Goal: Feedback & Contribution: Leave review/rating

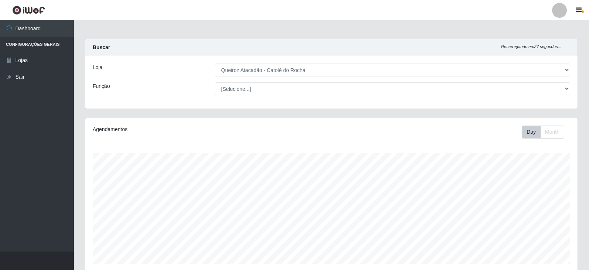
select select "500"
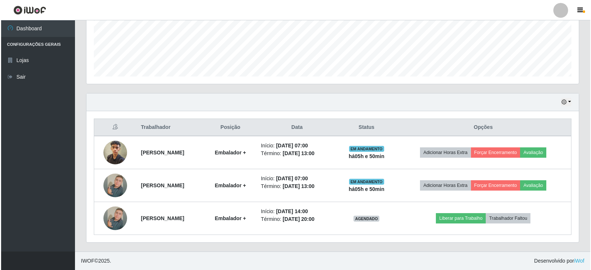
scroll to position [153, 492]
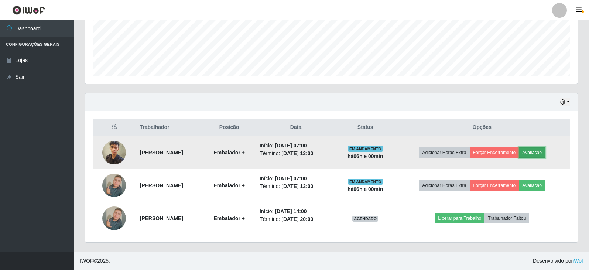
click at [542, 154] on button "Avaliação" at bounding box center [532, 152] width 26 height 10
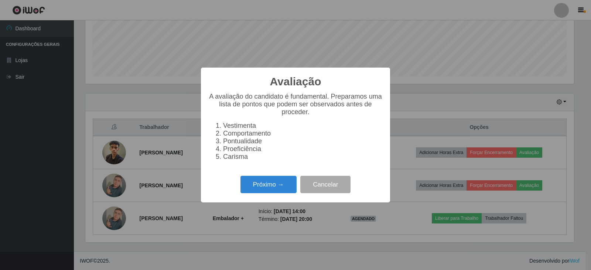
scroll to position [153, 488]
click at [274, 189] on button "Próximo →" at bounding box center [268, 184] width 56 height 17
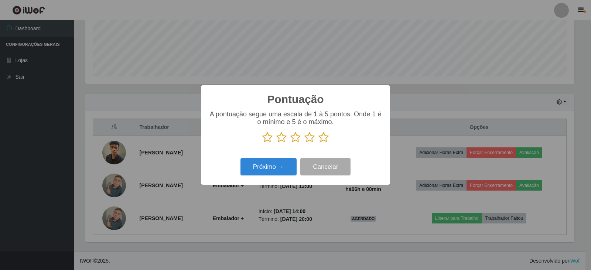
click at [322, 138] on icon at bounding box center [323, 137] width 10 height 11
click at [318, 143] on input "radio" at bounding box center [318, 143] width 0 height 0
click at [284, 168] on button "Próximo →" at bounding box center [268, 166] width 56 height 17
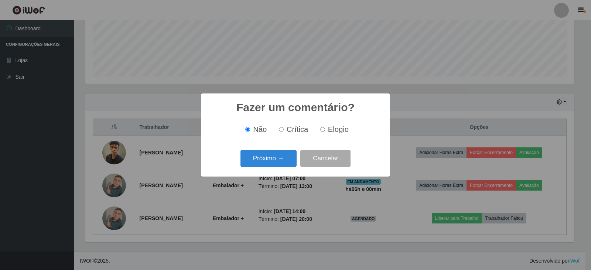
click at [320, 129] on input "Elogio" at bounding box center [322, 129] width 5 height 5
radio input "true"
click at [271, 162] on button "Próximo →" at bounding box center [268, 158] width 56 height 17
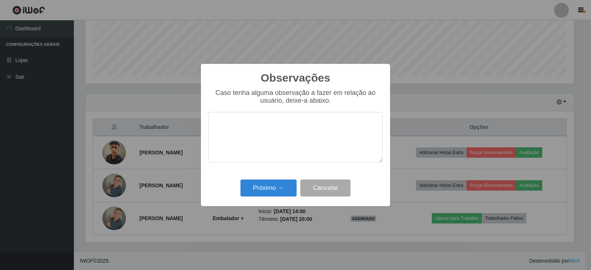
click at [262, 141] on textarea at bounding box center [295, 137] width 174 height 51
type textarea "bom desempenho"
click at [263, 196] on button "Próximo →" at bounding box center [268, 187] width 56 height 17
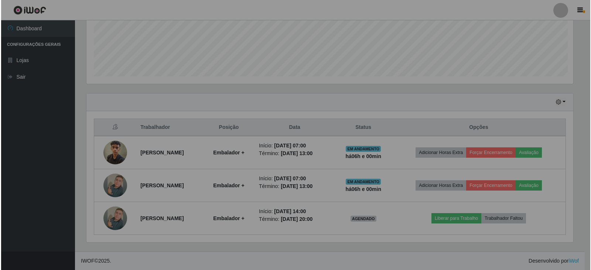
scroll to position [153, 492]
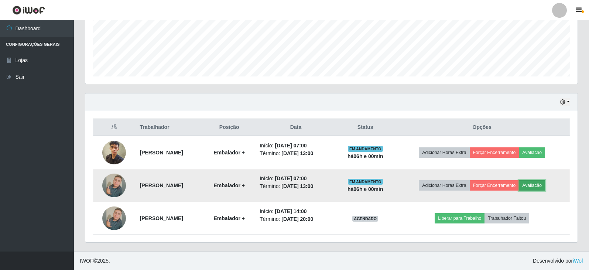
click at [535, 182] on button "Avaliação" at bounding box center [532, 185] width 26 height 10
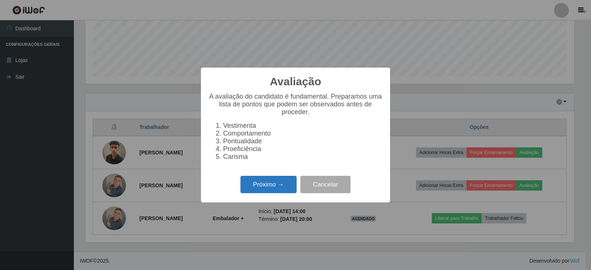
click at [279, 189] on button "Próximo →" at bounding box center [268, 184] width 56 height 17
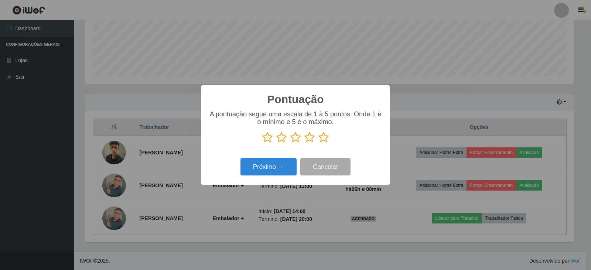
click at [322, 140] on icon at bounding box center [323, 137] width 10 height 11
click at [318, 143] on input "radio" at bounding box center [318, 143] width 0 height 0
click at [287, 167] on button "Próximo →" at bounding box center [268, 166] width 56 height 17
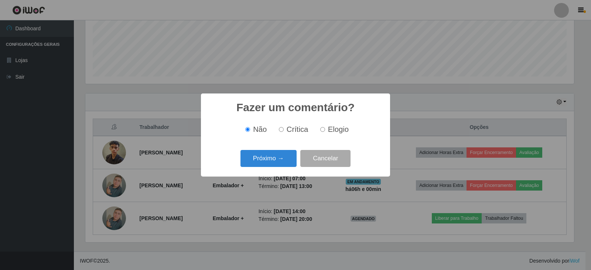
click at [323, 130] on input "Elogio" at bounding box center [322, 129] width 5 height 5
radio input "true"
click at [293, 155] on button "Próximo →" at bounding box center [268, 158] width 56 height 17
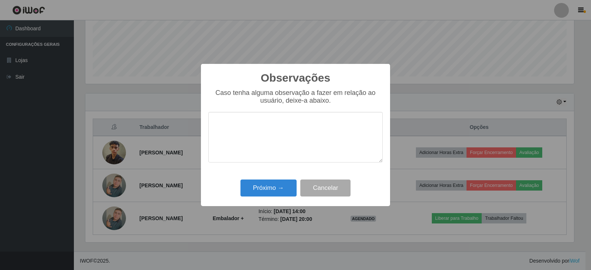
click at [291, 157] on textarea at bounding box center [295, 137] width 174 height 51
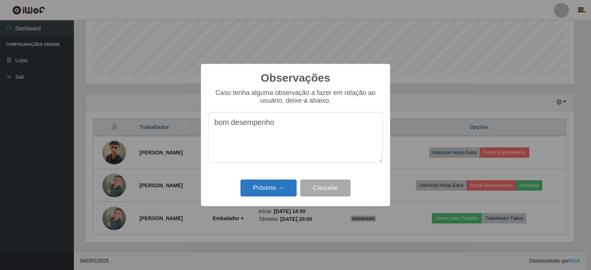
type textarea "bom desempenho"
click at [283, 183] on button "Próximo →" at bounding box center [268, 187] width 56 height 17
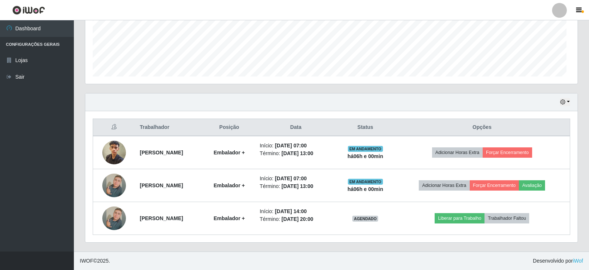
scroll to position [153, 492]
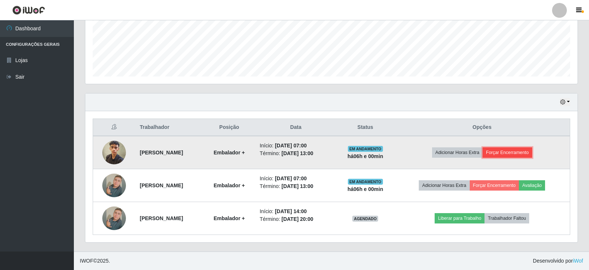
click at [518, 154] on button "Forçar Encerramento" at bounding box center [506, 152] width 49 height 10
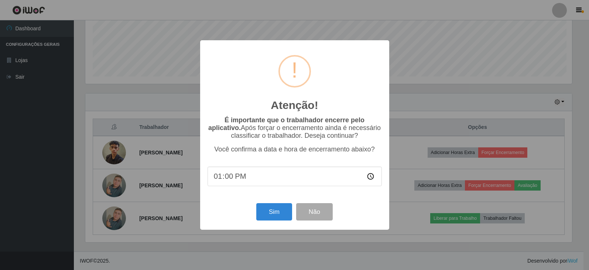
scroll to position [153, 488]
click at [282, 212] on button "Sim" at bounding box center [275, 211] width 36 height 17
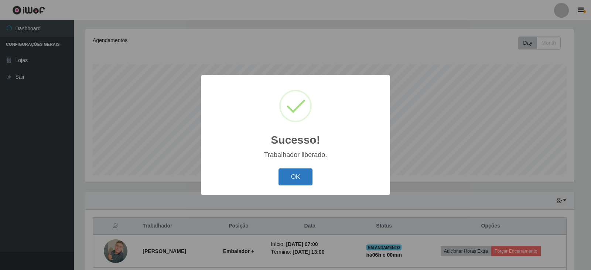
click at [294, 177] on button "OK" at bounding box center [295, 176] width 34 height 17
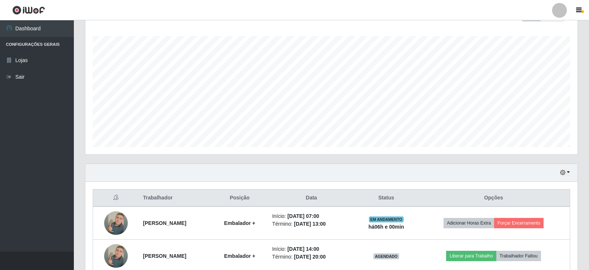
scroll to position [155, 0]
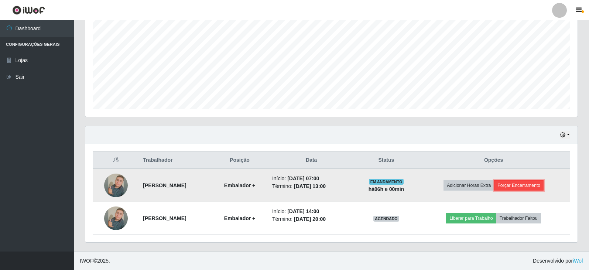
click at [518, 186] on button "Forçar Encerramento" at bounding box center [518, 185] width 49 height 10
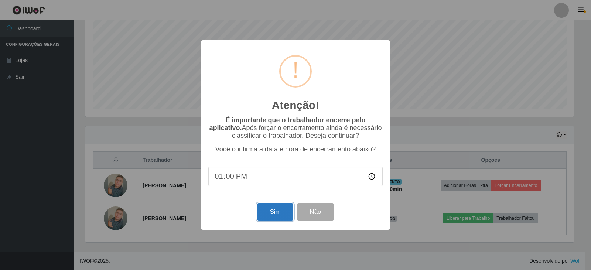
click at [284, 218] on button "Sim" at bounding box center [275, 211] width 36 height 17
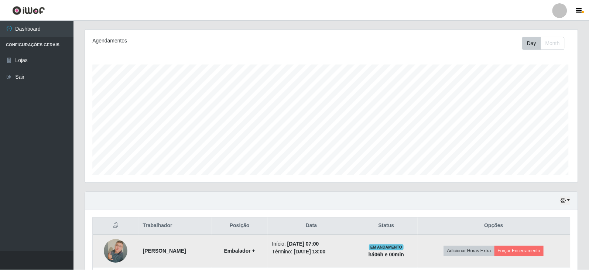
scroll to position [0, 0]
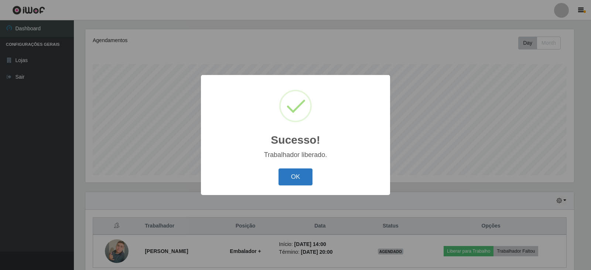
click at [303, 176] on button "OK" at bounding box center [295, 176] width 34 height 17
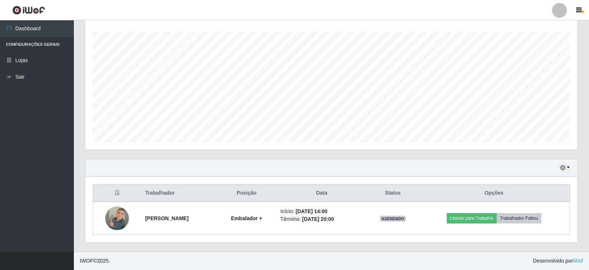
click at [80, 144] on div "Agendamentos Day Month 15/09 Agendamentos 6" at bounding box center [331, 77] width 504 height 163
